Goal: Task Accomplishment & Management: Use online tool/utility

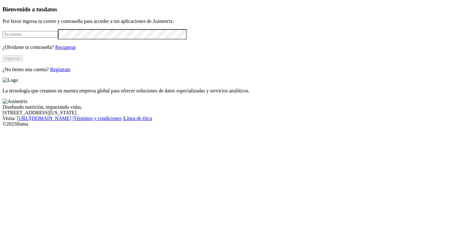
type input "[PERSON_NAME][EMAIL_ADDRESS][PERSON_NAME][DOMAIN_NAME]"
click at [23, 62] on button "Ingresar" at bounding box center [13, 58] width 20 height 7
